Goal: Task Accomplishment & Management: Use online tool/utility

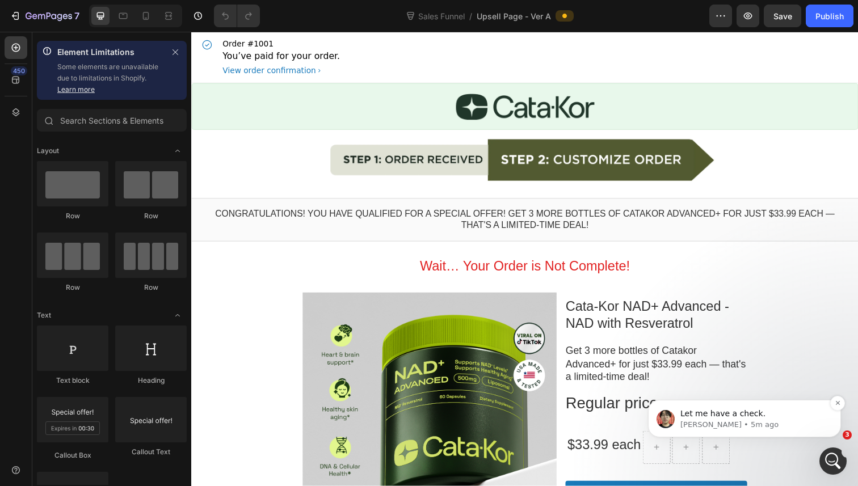
click at [768, 416] on p "Let me have a check." at bounding box center [753, 413] width 146 height 11
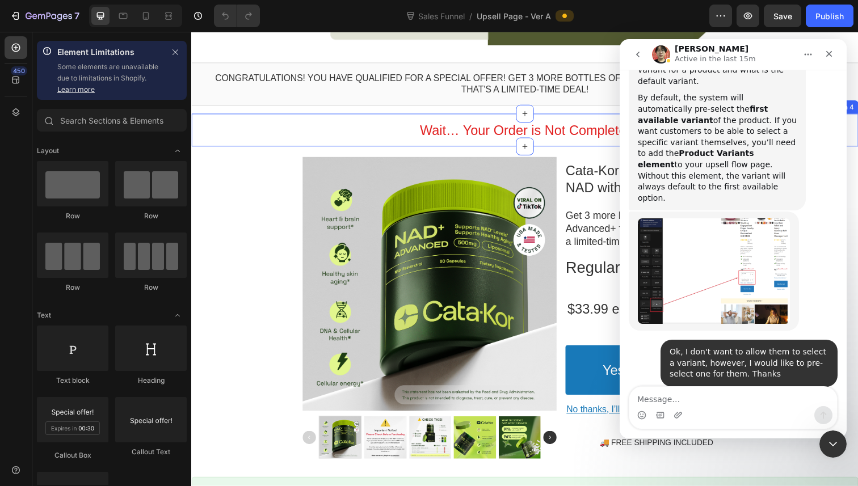
scroll to position [174, 0]
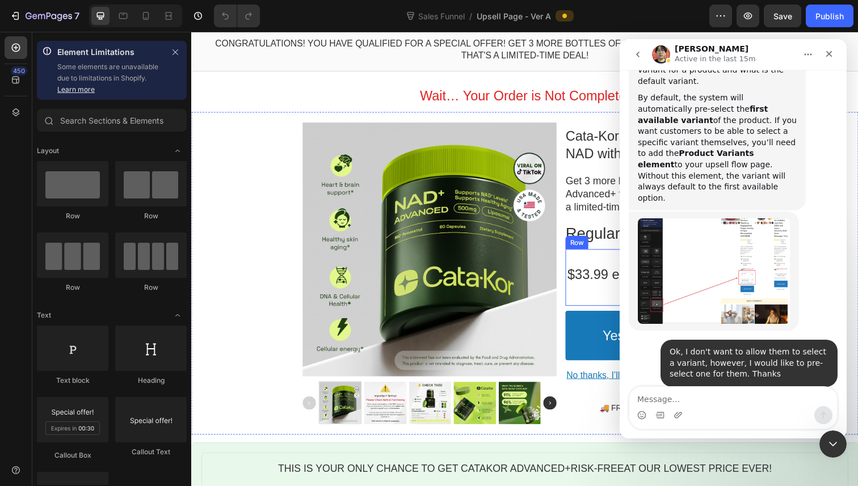
click at [580, 296] on div "$33.99 each Text block" at bounding box center [612, 283] width 75 height 34
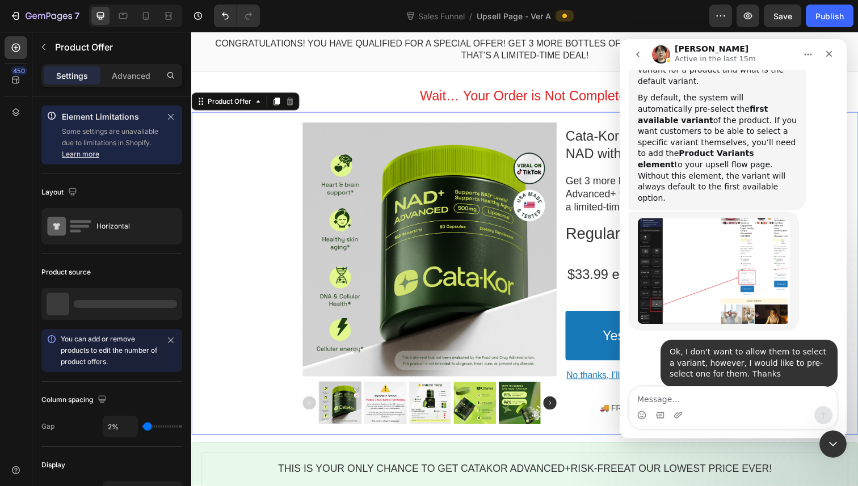
click at [297, 307] on div "Product Images Cata-Kor NAD+ Advanced - NAD with Resveratrol Product Title Get …" at bounding box center [531, 279] width 681 height 314
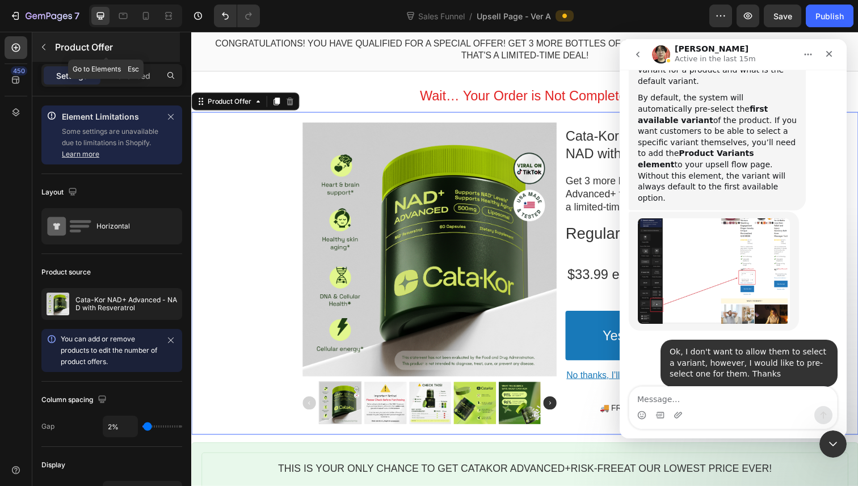
click at [46, 51] on icon "button" at bounding box center [43, 47] width 9 height 9
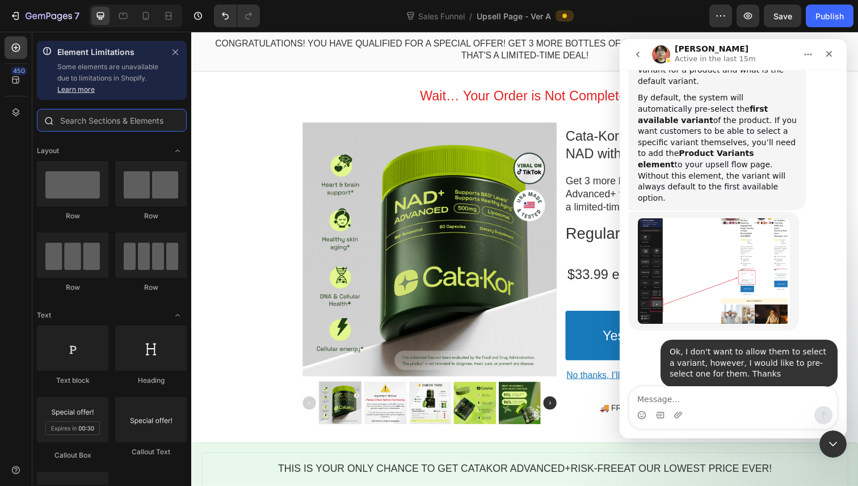
click at [87, 117] on input "text" at bounding box center [112, 120] width 150 height 23
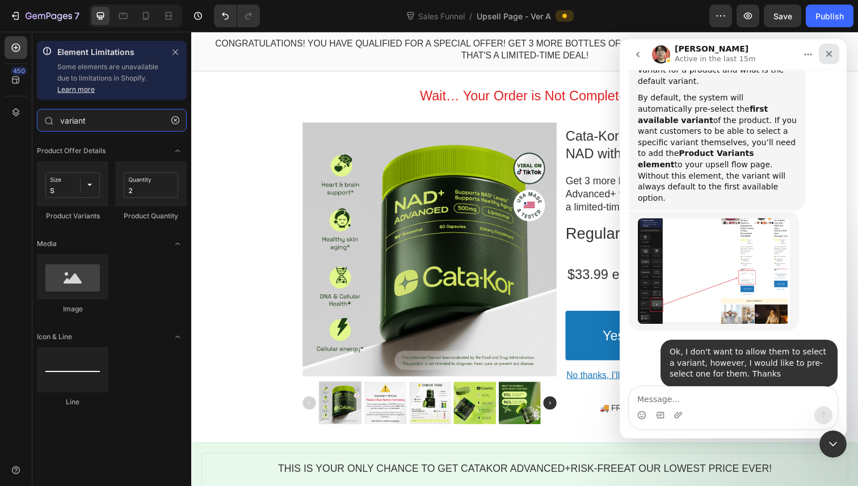
type input "variant"
click at [833, 57] on icon "Close" at bounding box center [828, 53] width 9 height 9
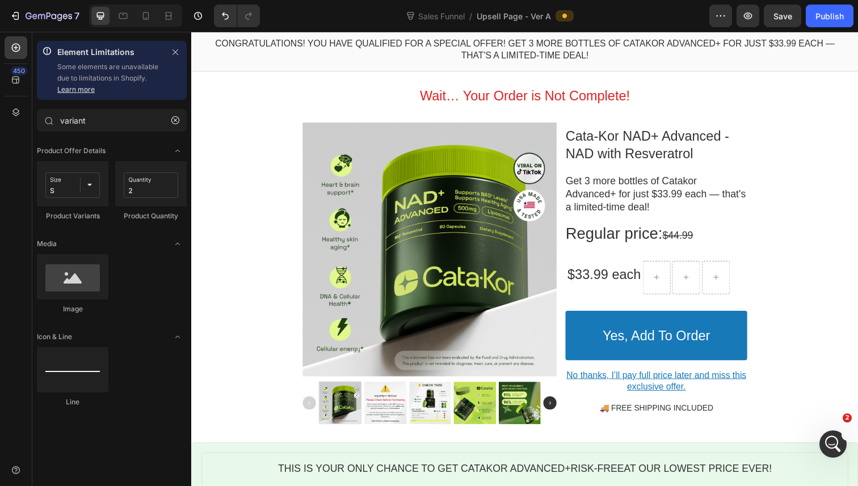
scroll to position [542, 0]
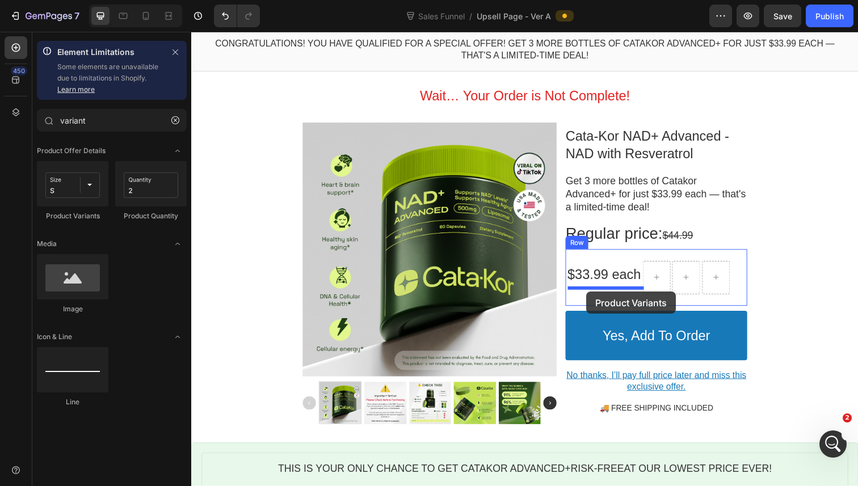
drag, startPoint x: 255, startPoint y: 232, endPoint x: 594, endPoint y: 296, distance: 345.2
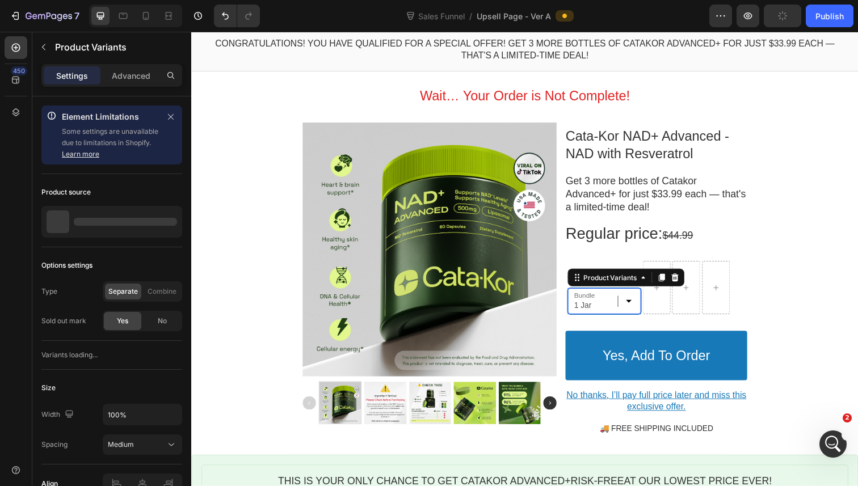
click at [618, 311] on select "1 Jar 2 Jars 3 Jars" at bounding box center [612, 307] width 75 height 27
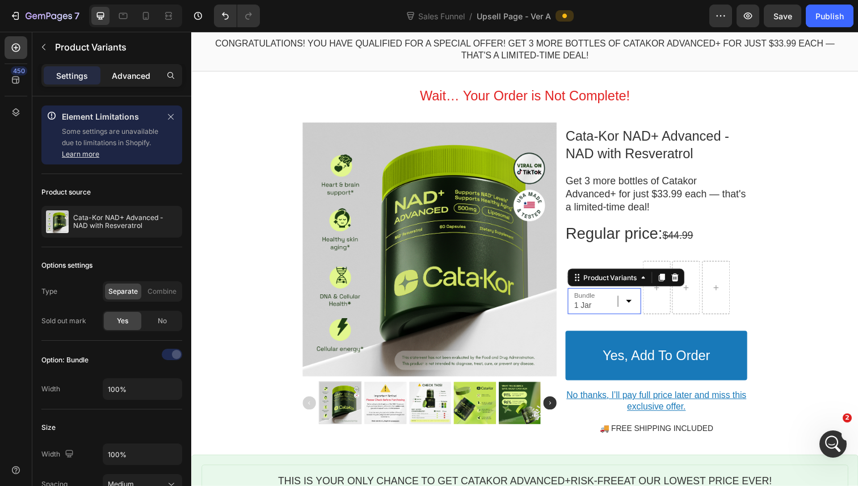
click at [131, 75] on p "Advanced" at bounding box center [131, 76] width 39 height 12
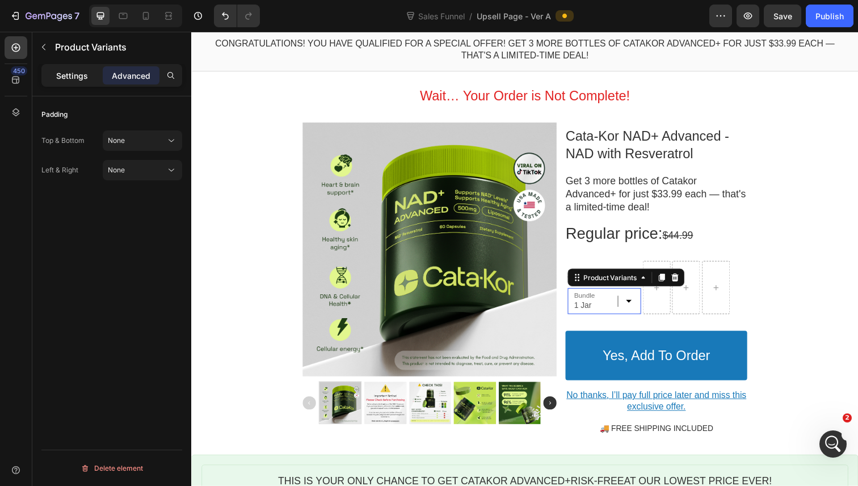
click at [92, 78] on div "Settings" at bounding box center [72, 75] width 57 height 18
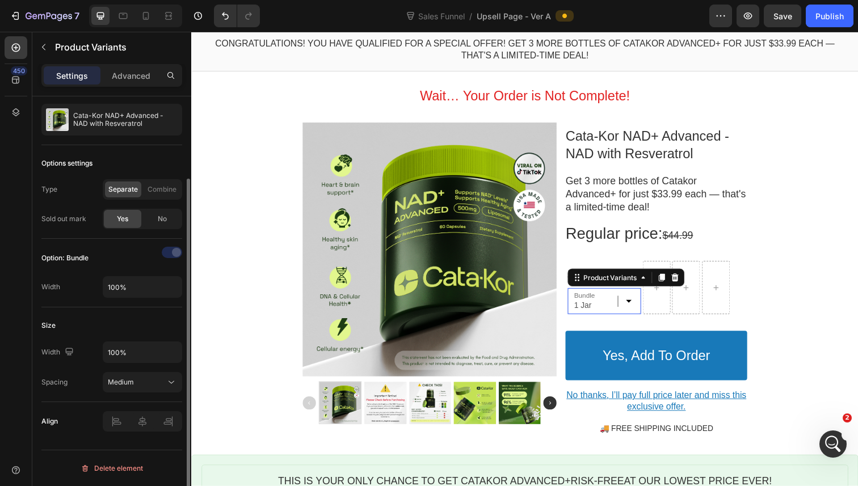
scroll to position [102, 0]
click at [685, 284] on icon at bounding box center [684, 283] width 7 height 8
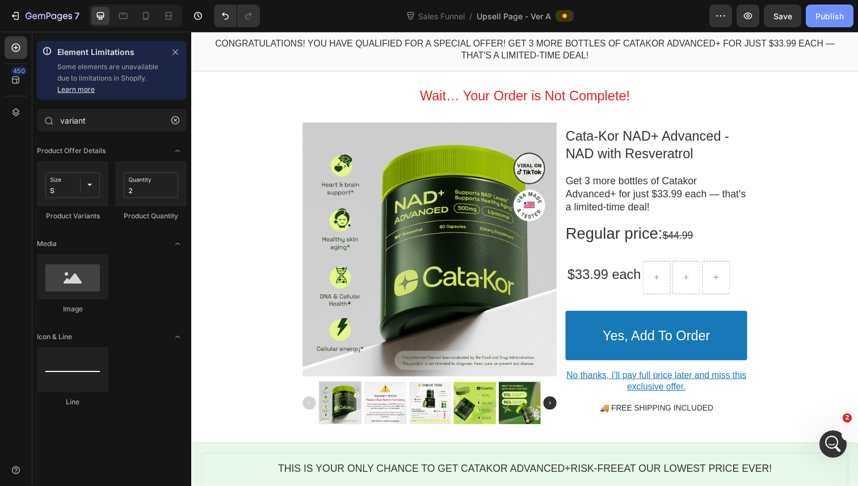
click at [816, 22] on button "Publish" at bounding box center [830, 16] width 48 height 23
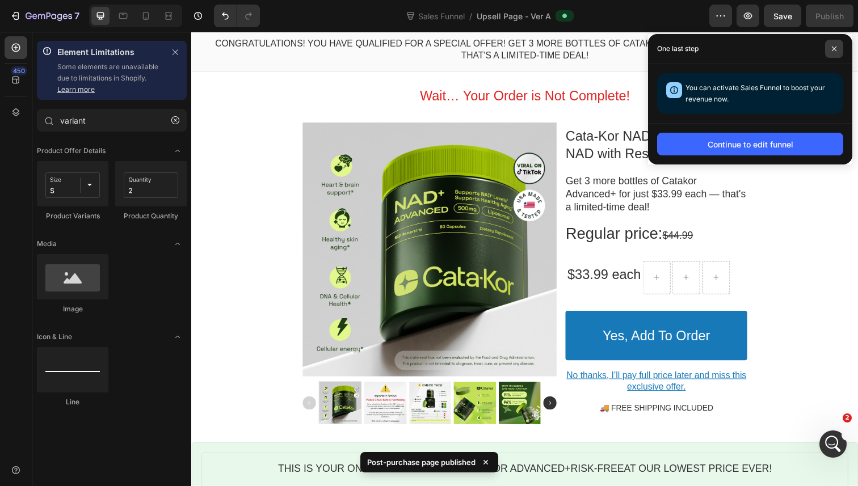
click at [830, 48] on span at bounding box center [834, 49] width 18 height 18
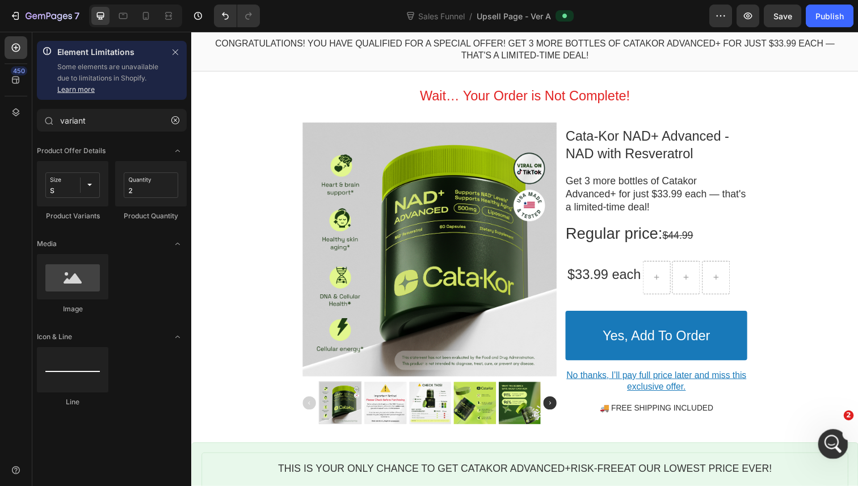
click at [824, 446] on icon "Open Intercom Messenger" at bounding box center [831, 442] width 19 height 19
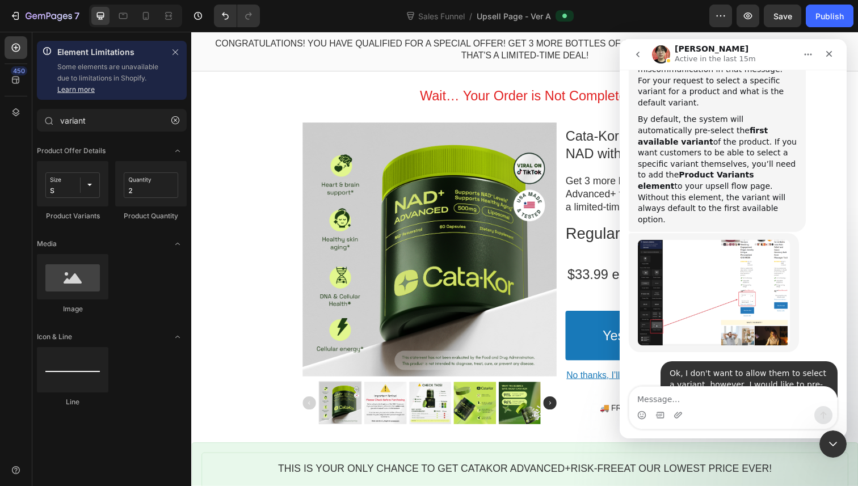
scroll to position [542, 0]
